Goal: Check status: Check status

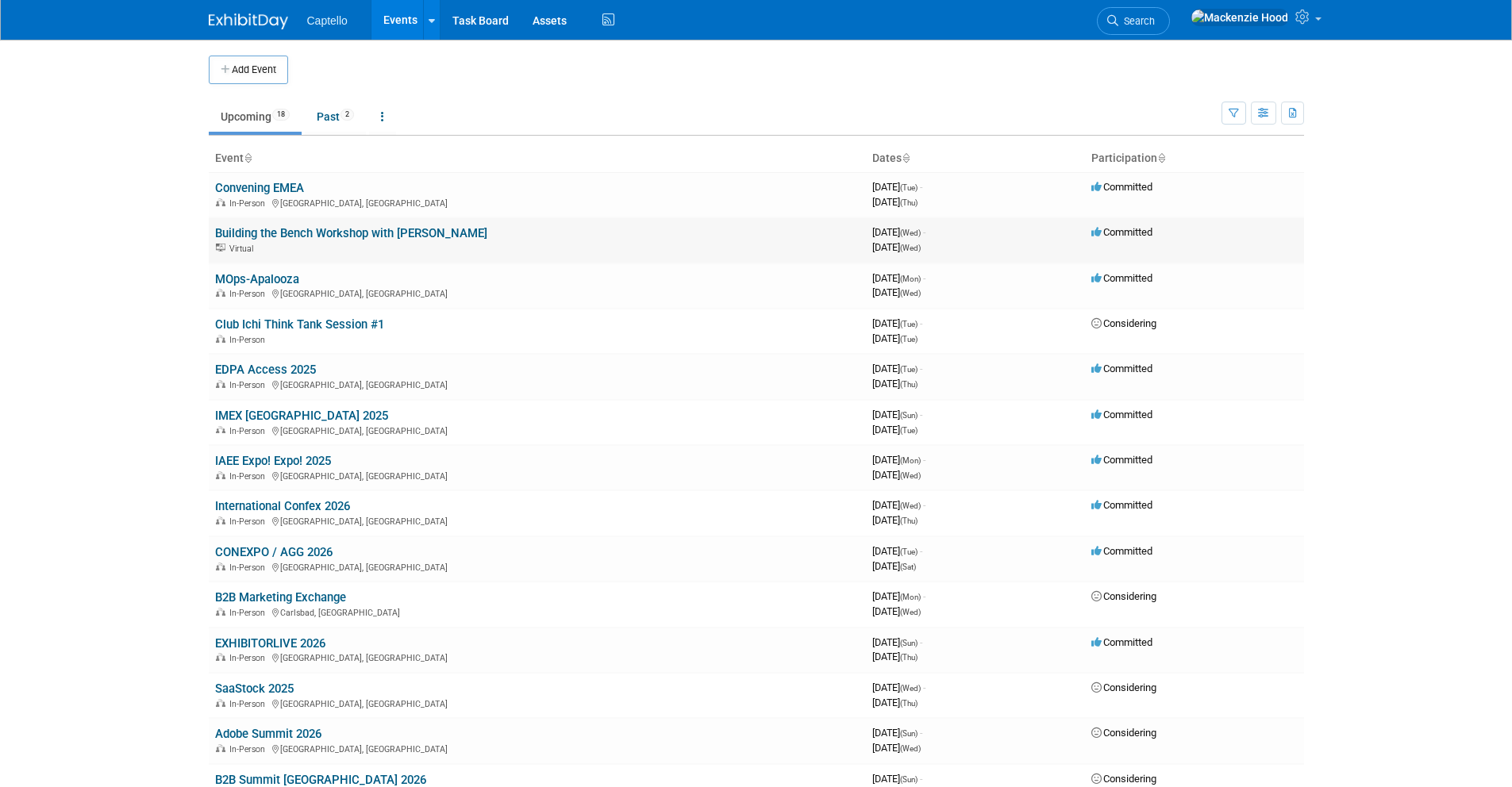
click at [302, 234] on link "Building the Bench Workshop with [PERSON_NAME]" at bounding box center [350, 233] width 273 height 14
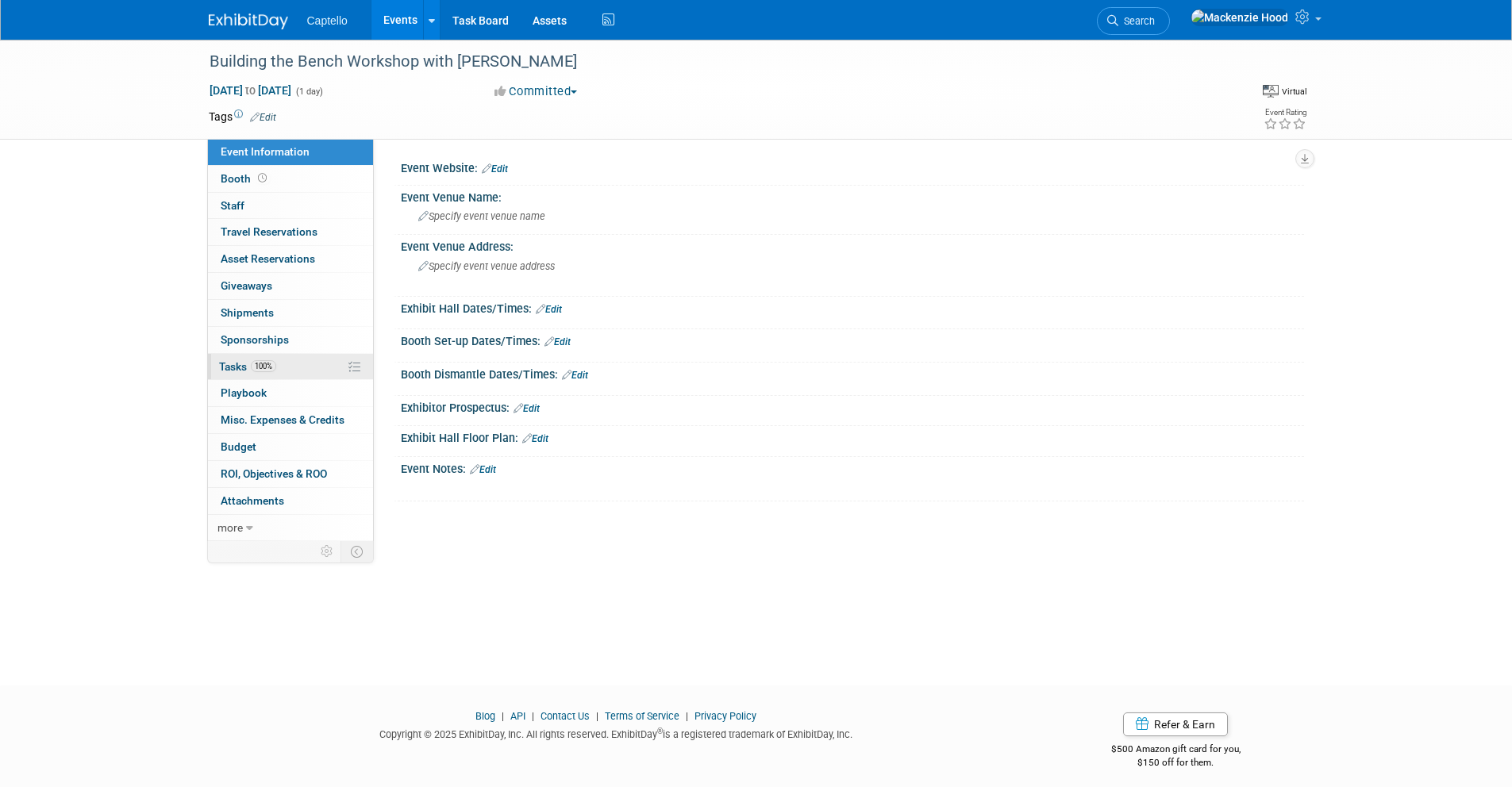
click at [283, 365] on link "100% Tasks 100%" at bounding box center [291, 367] width 165 height 27
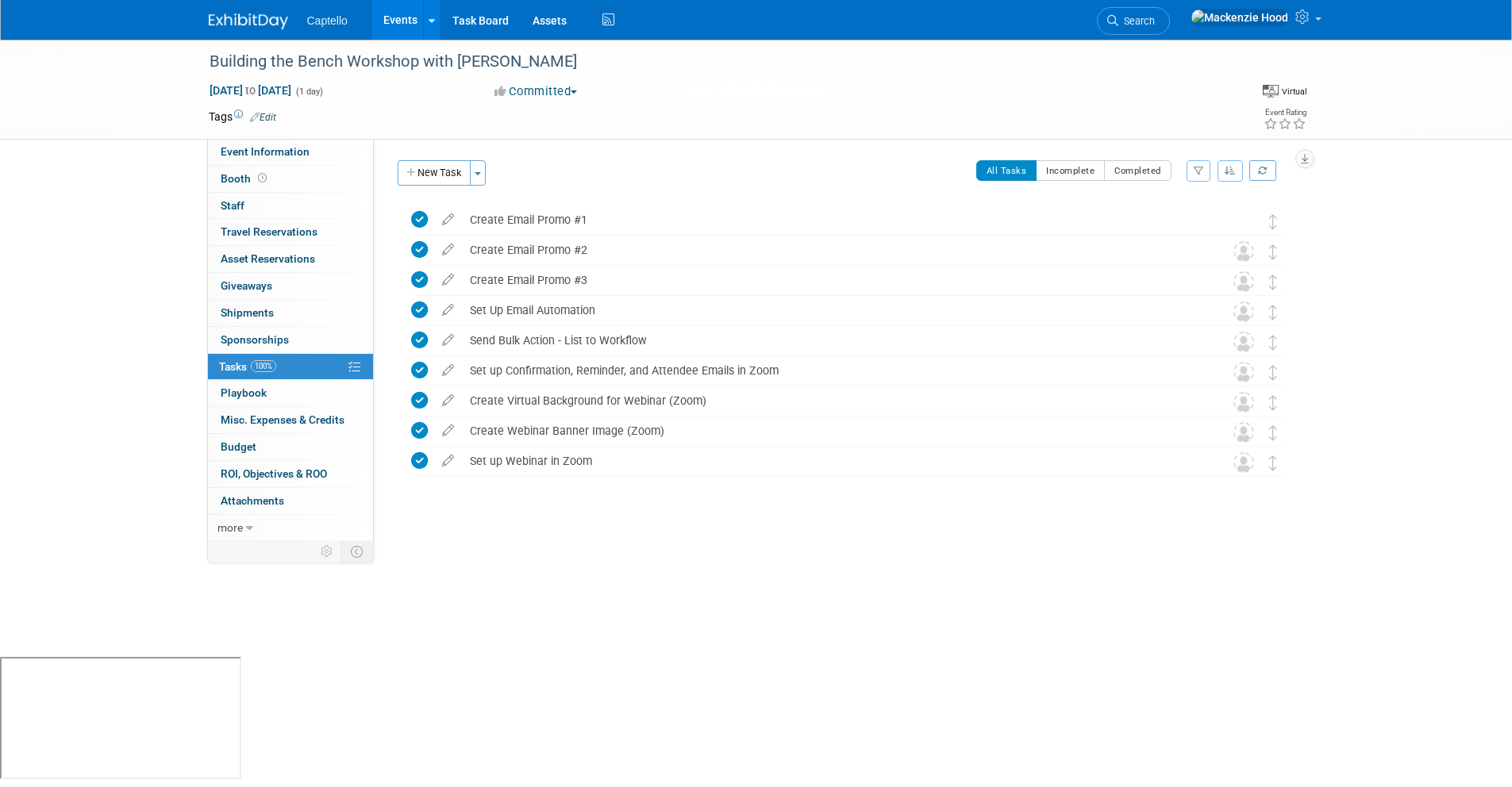
click at [233, 13] on img at bounding box center [249, 21] width 80 height 16
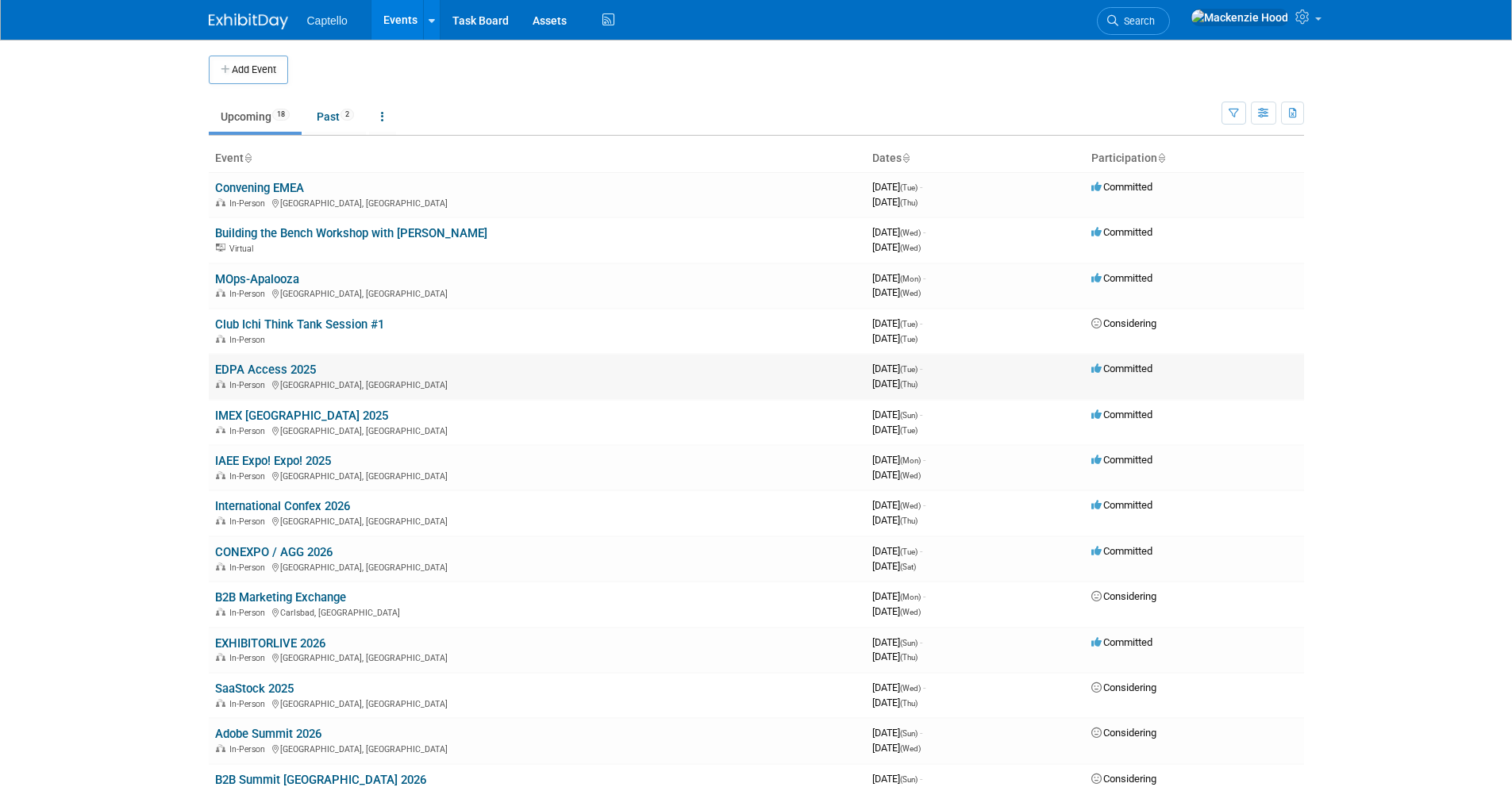
click at [294, 367] on link "EDPA Access 2025" at bounding box center [265, 369] width 101 height 14
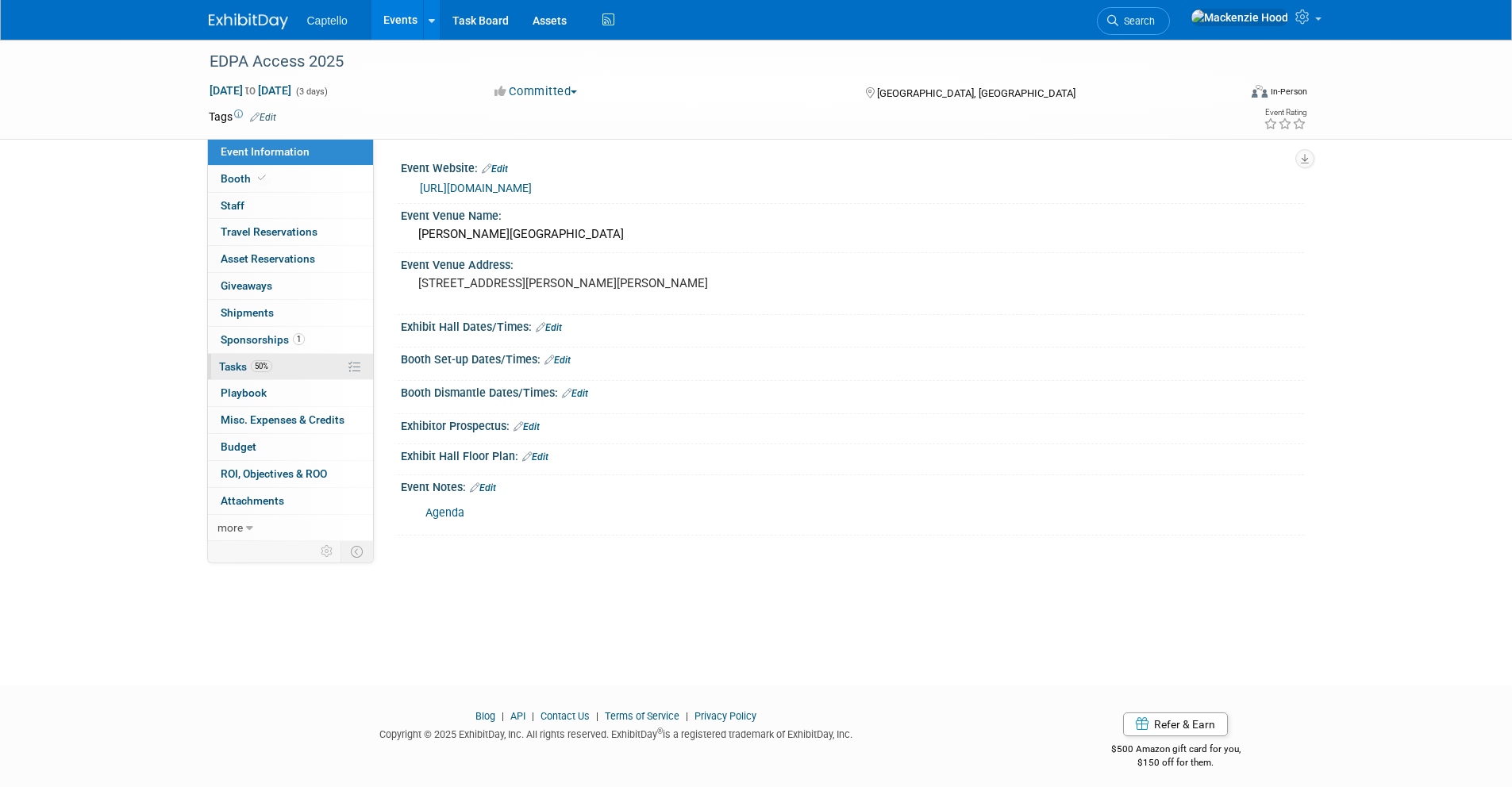
click at [297, 361] on link "50% Tasks 50%" at bounding box center [291, 367] width 165 height 27
